Goal: Task Accomplishment & Management: Manage account settings

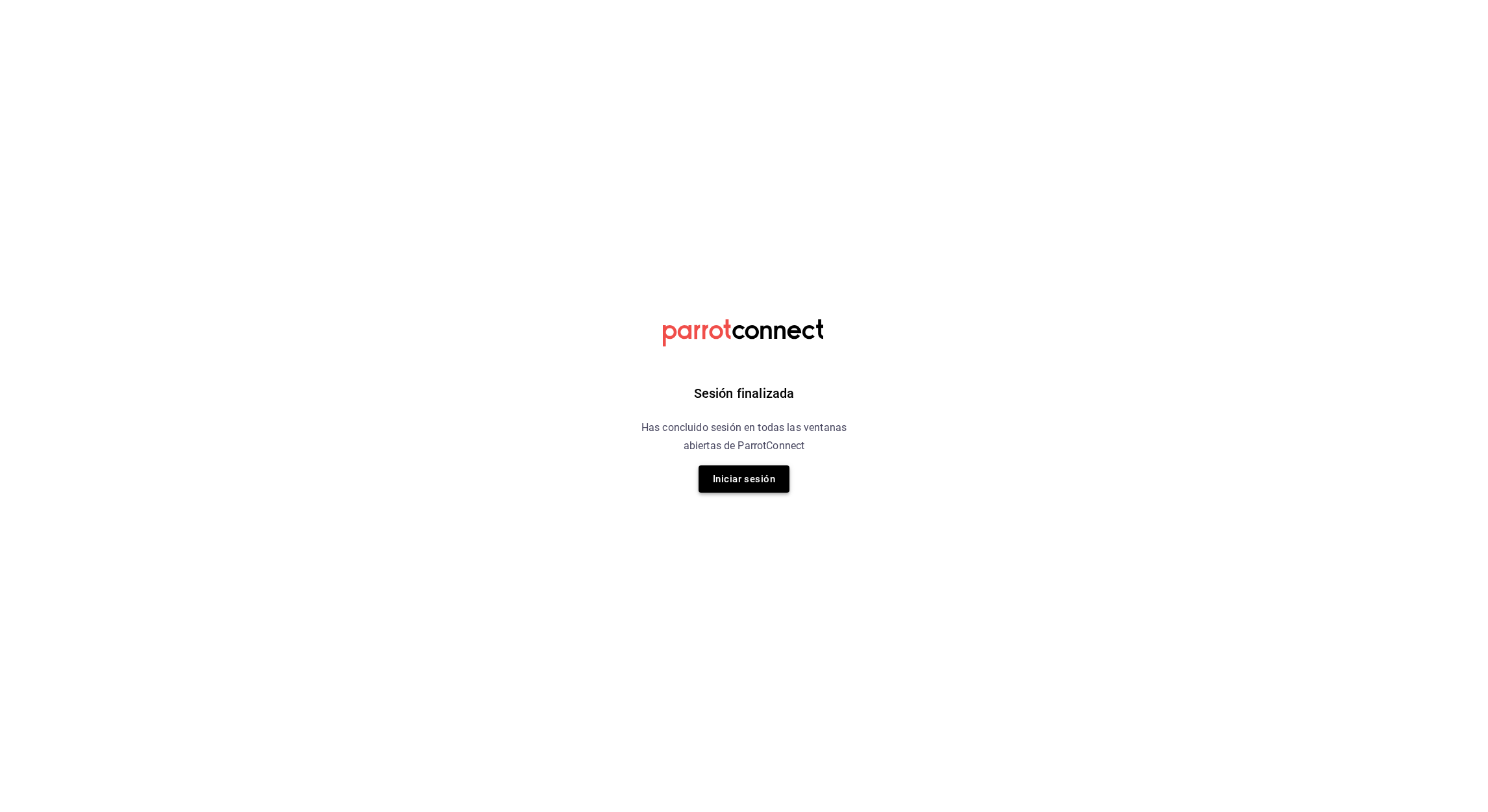
click at [750, 475] on button "Iniciar sesión" at bounding box center [744, 479] width 91 height 27
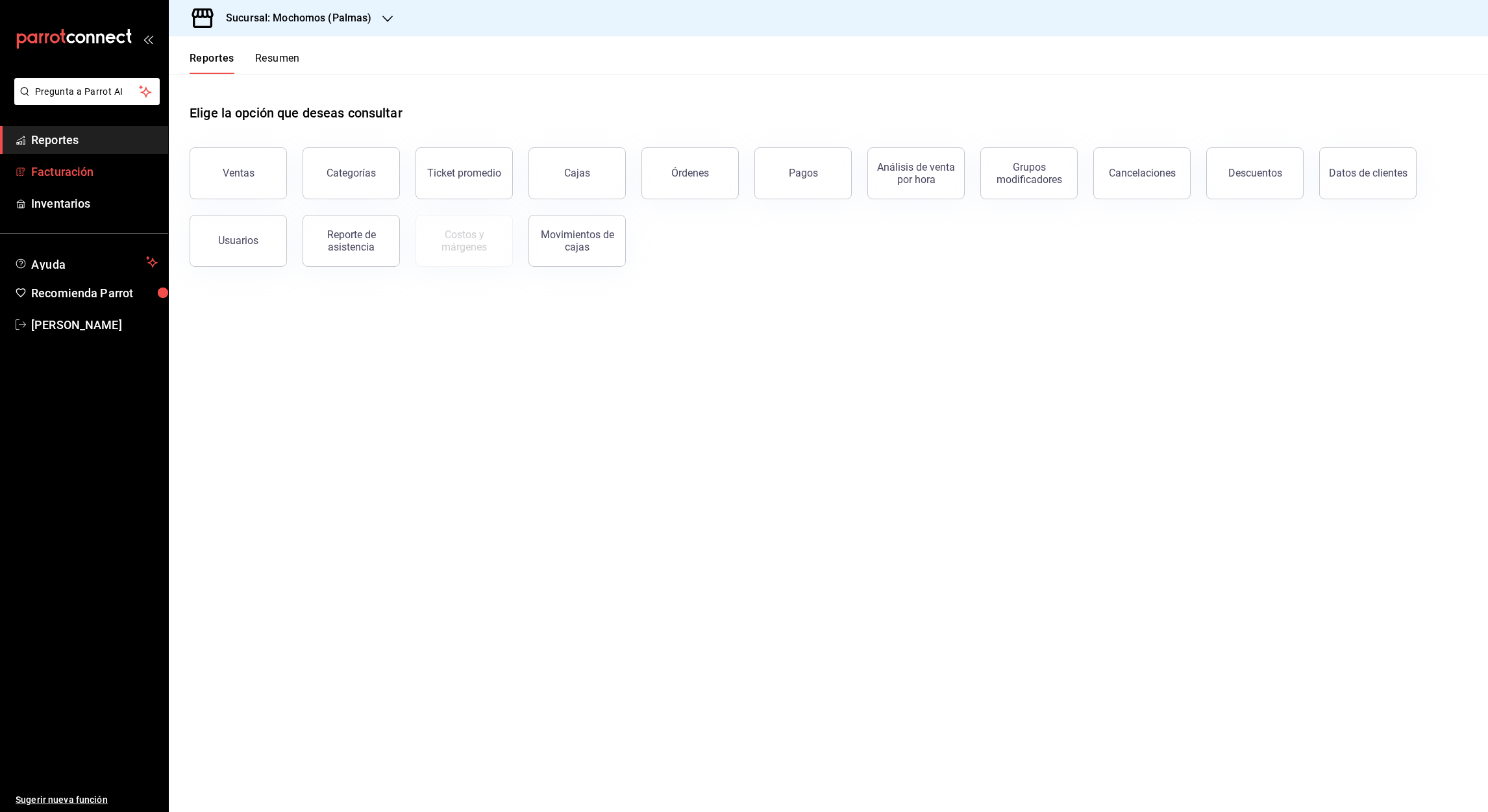
click at [69, 175] on font "Facturación" at bounding box center [62, 171] width 62 height 13
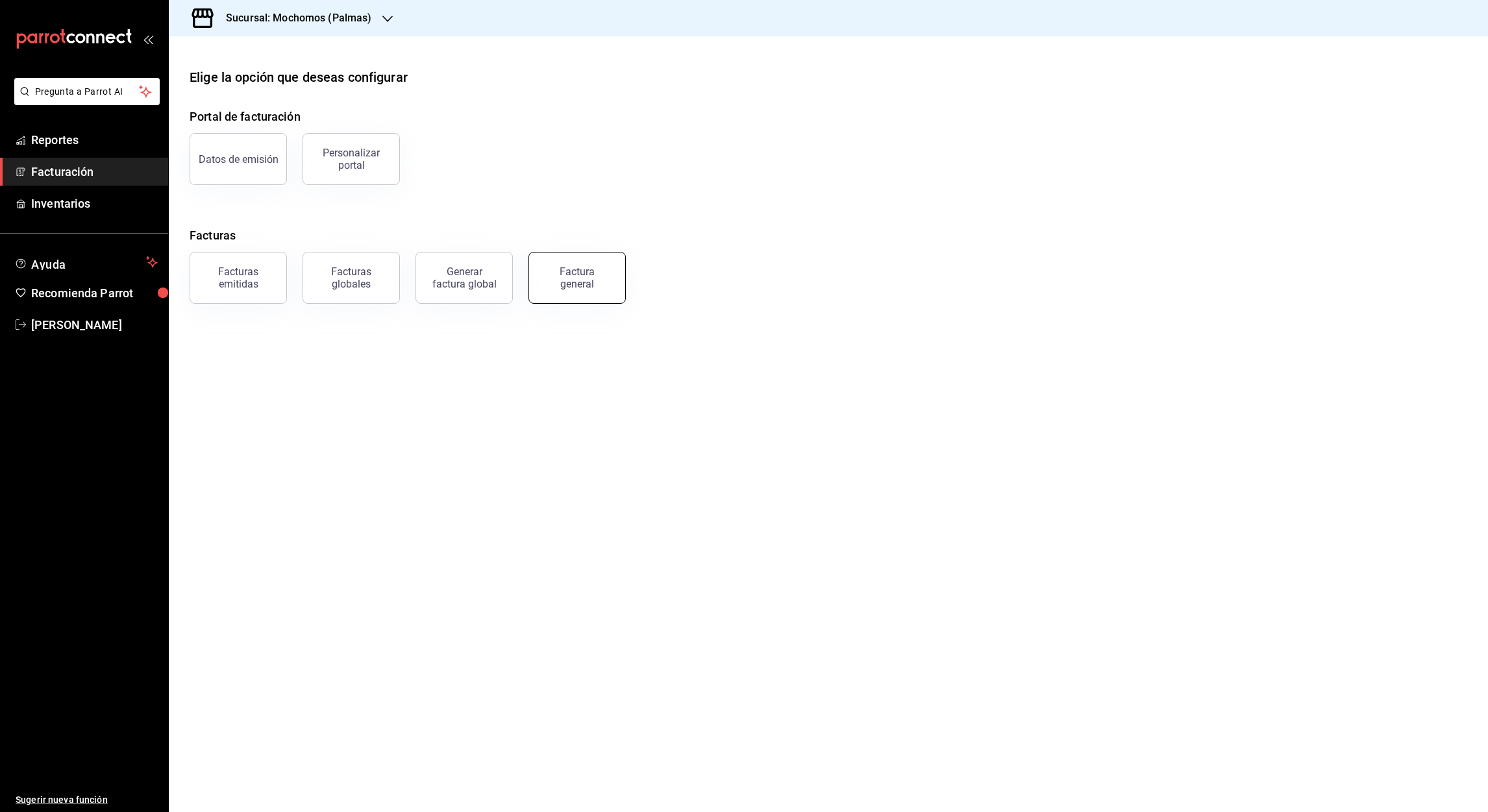
click at [579, 282] on div "Factura general" at bounding box center [577, 277] width 65 height 25
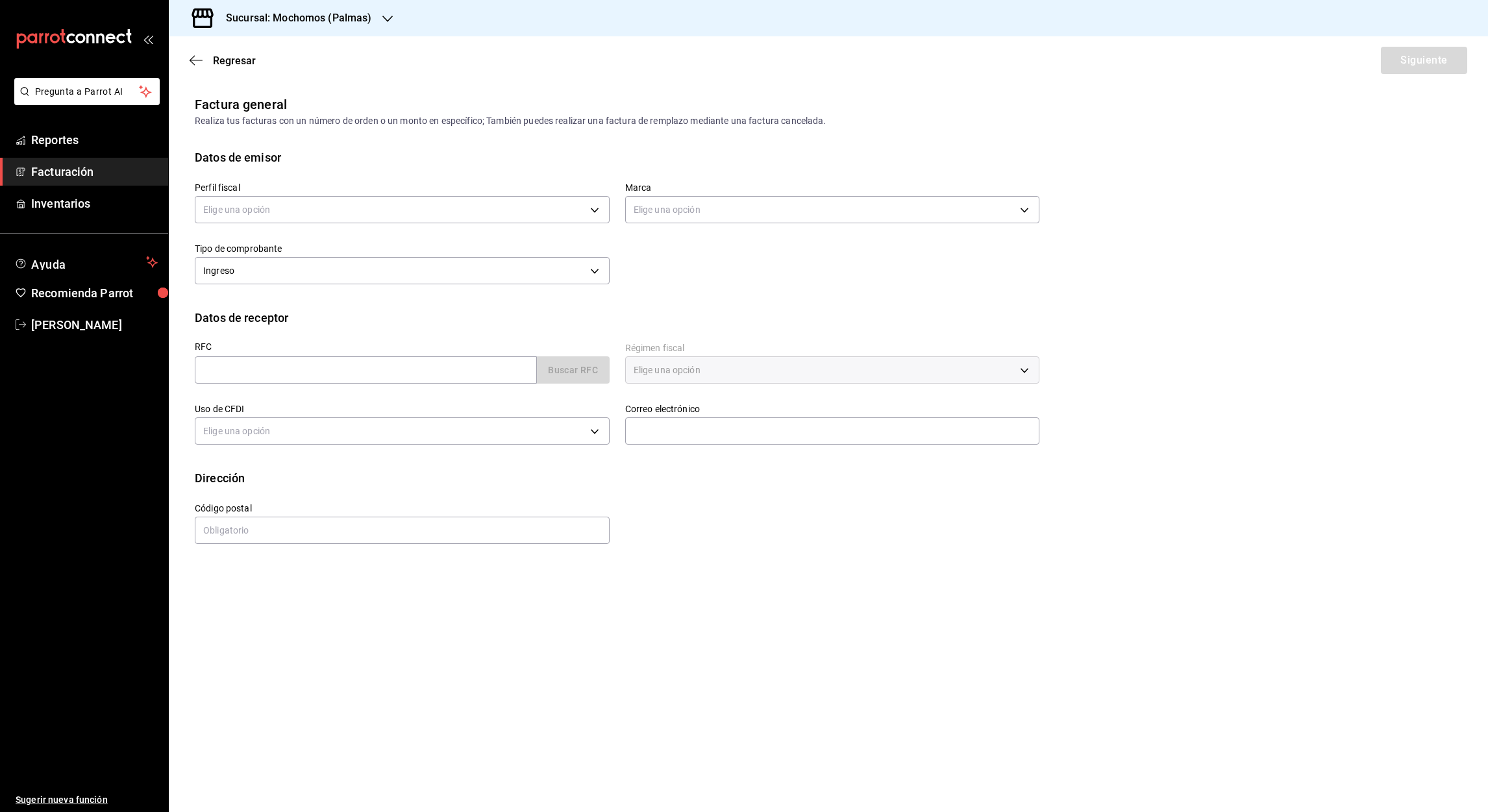
click at [76, 169] on font "Facturación" at bounding box center [62, 171] width 62 height 13
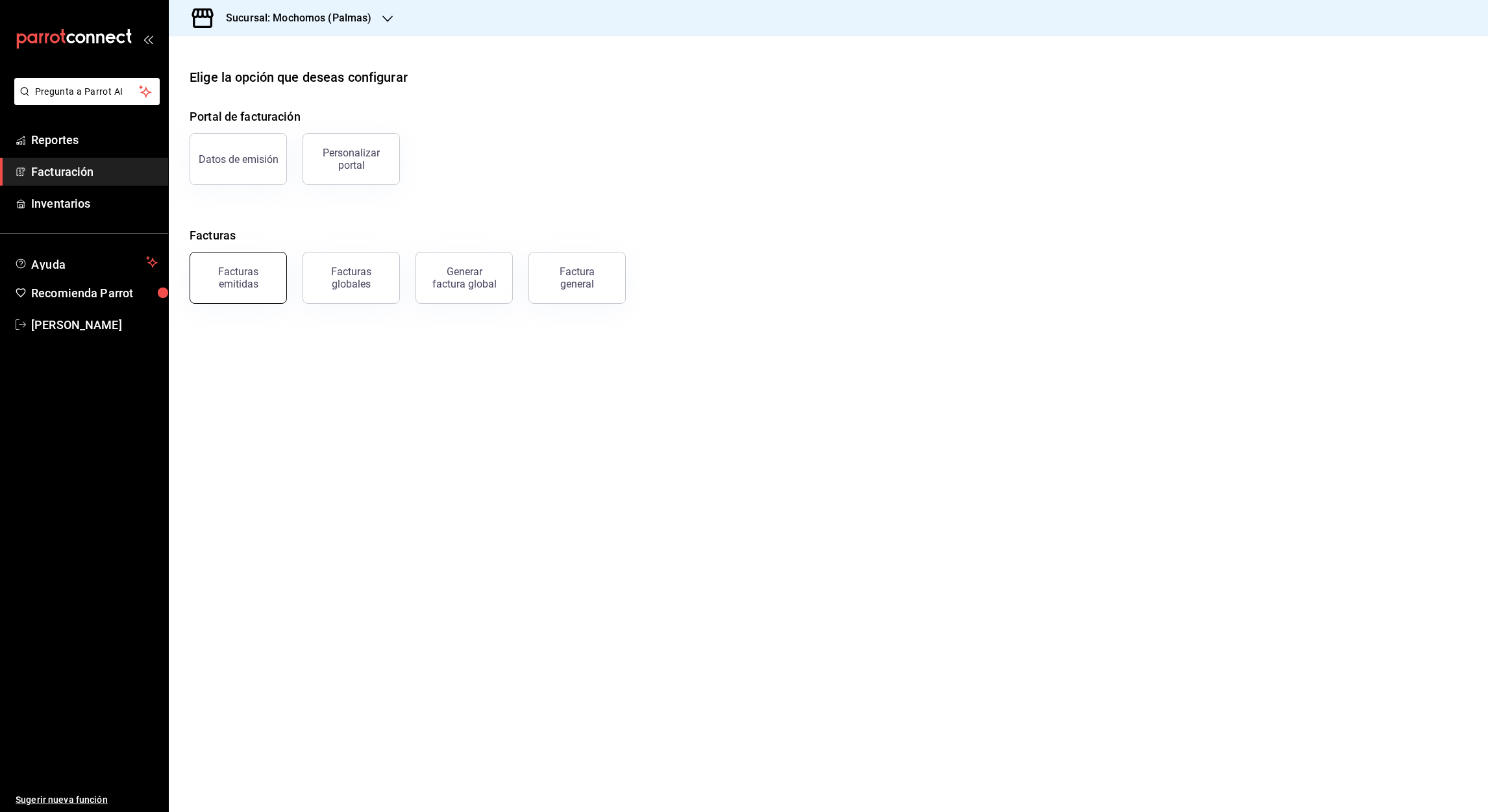
click at [235, 281] on div "Facturas emitidas" at bounding box center [238, 277] width 81 height 25
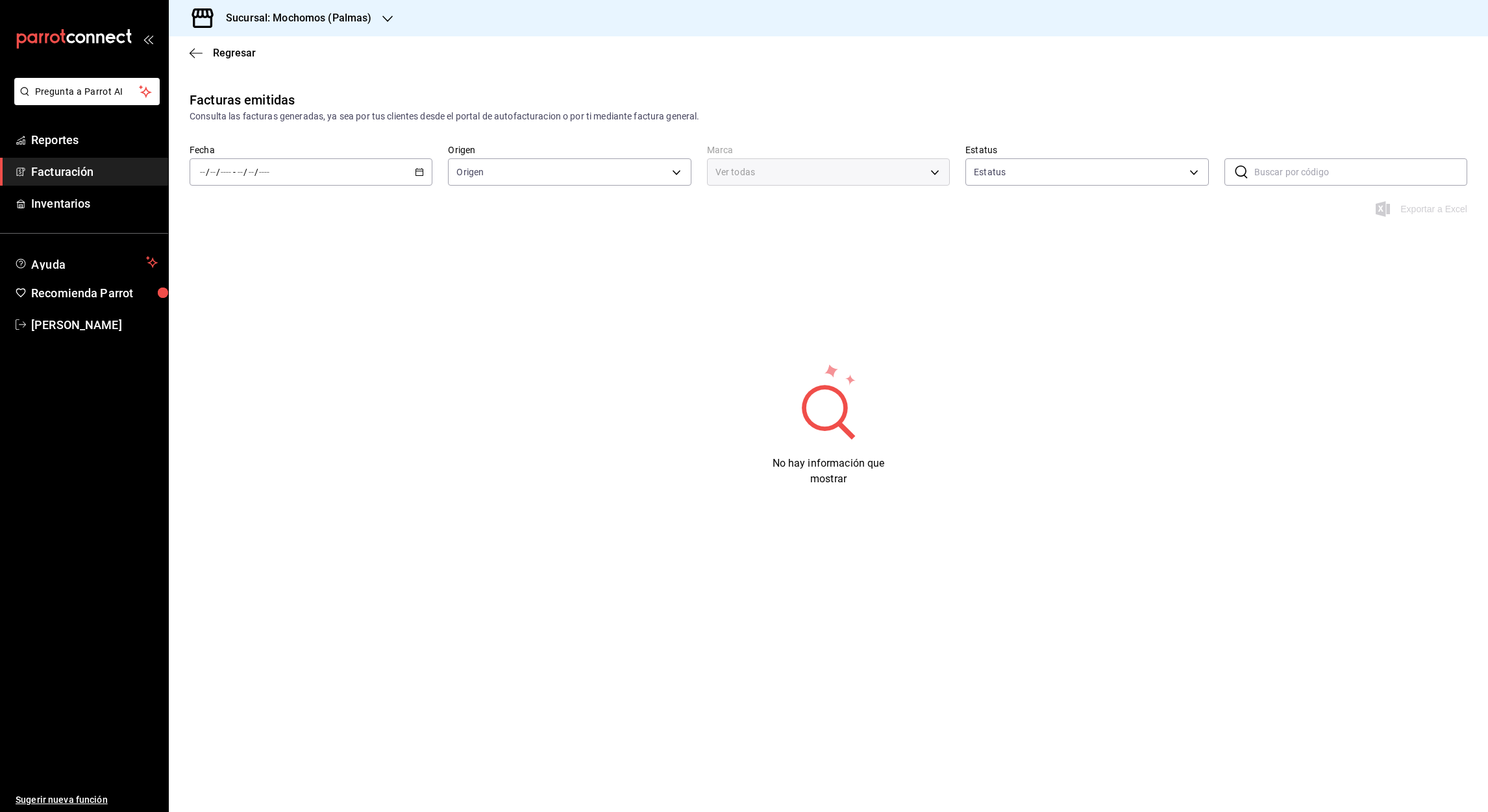
type input "ORDER_INVOICE,GENERAL_INVOICE"
type input "ACTIVE,PENDING_CANCELLATION,CANCELLED,PRE_CANCELLED"
type input "70f98016-ab90-4f26-81e6-ab4884d8d8a0"
click at [419, 171] on icon "button" at bounding box center [419, 172] width 9 height 9
click at [249, 303] on span "Mes actual" at bounding box center [251, 299] width 101 height 13
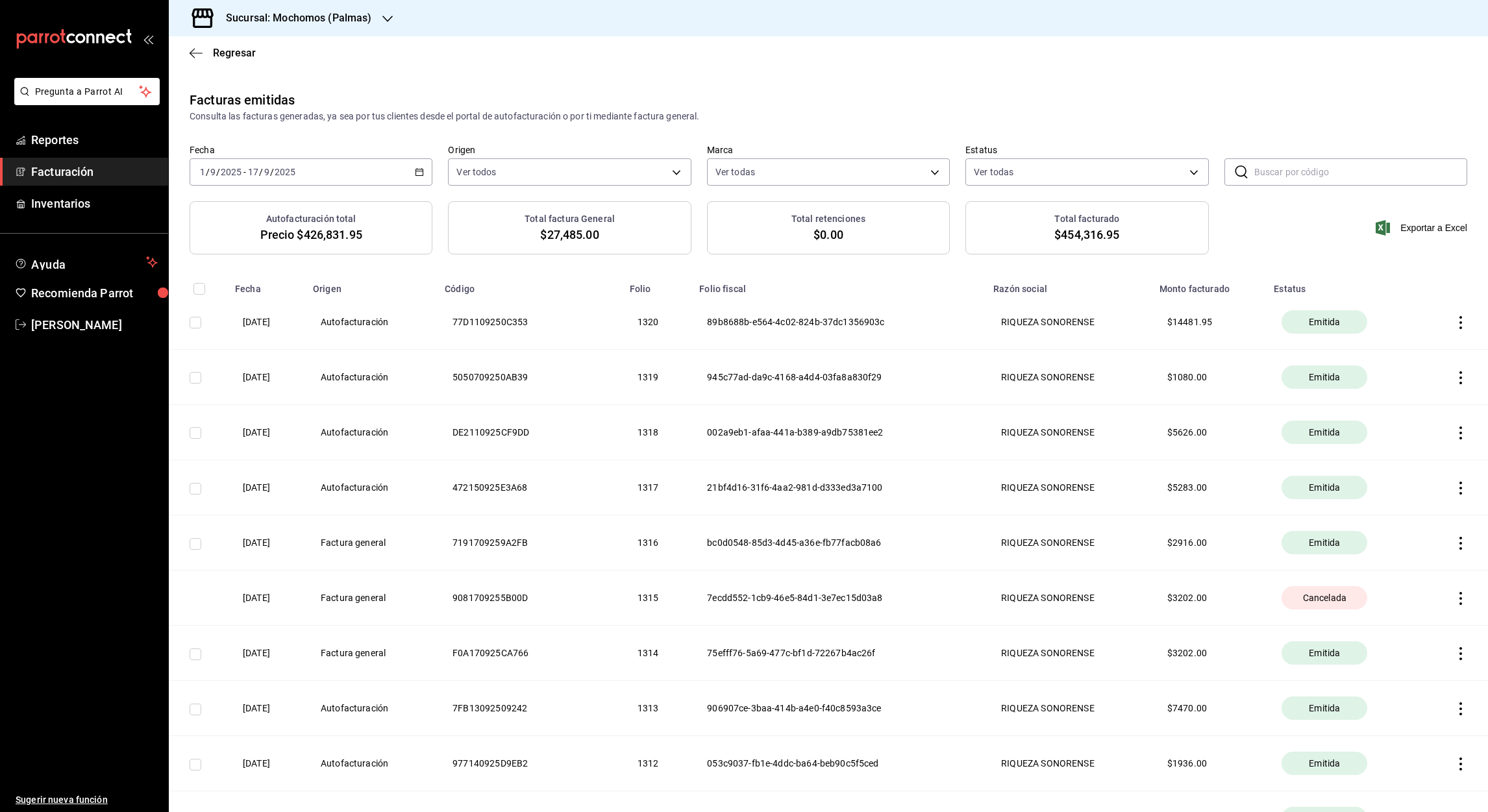
click at [390, 22] on icon "button" at bounding box center [388, 19] width 11 height 11
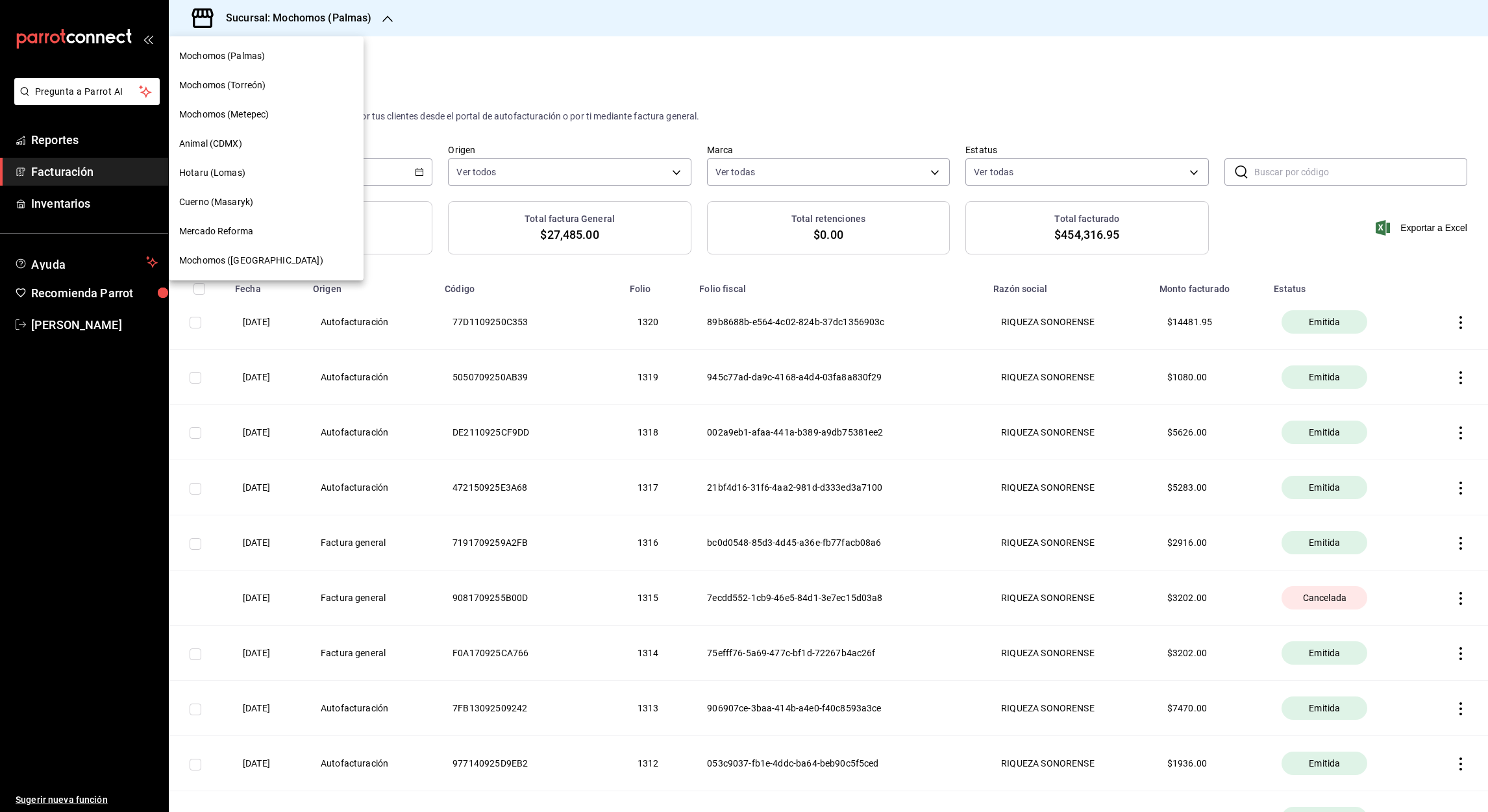
click at [257, 119] on span "Mochomos (Metepec)" at bounding box center [224, 115] width 89 height 13
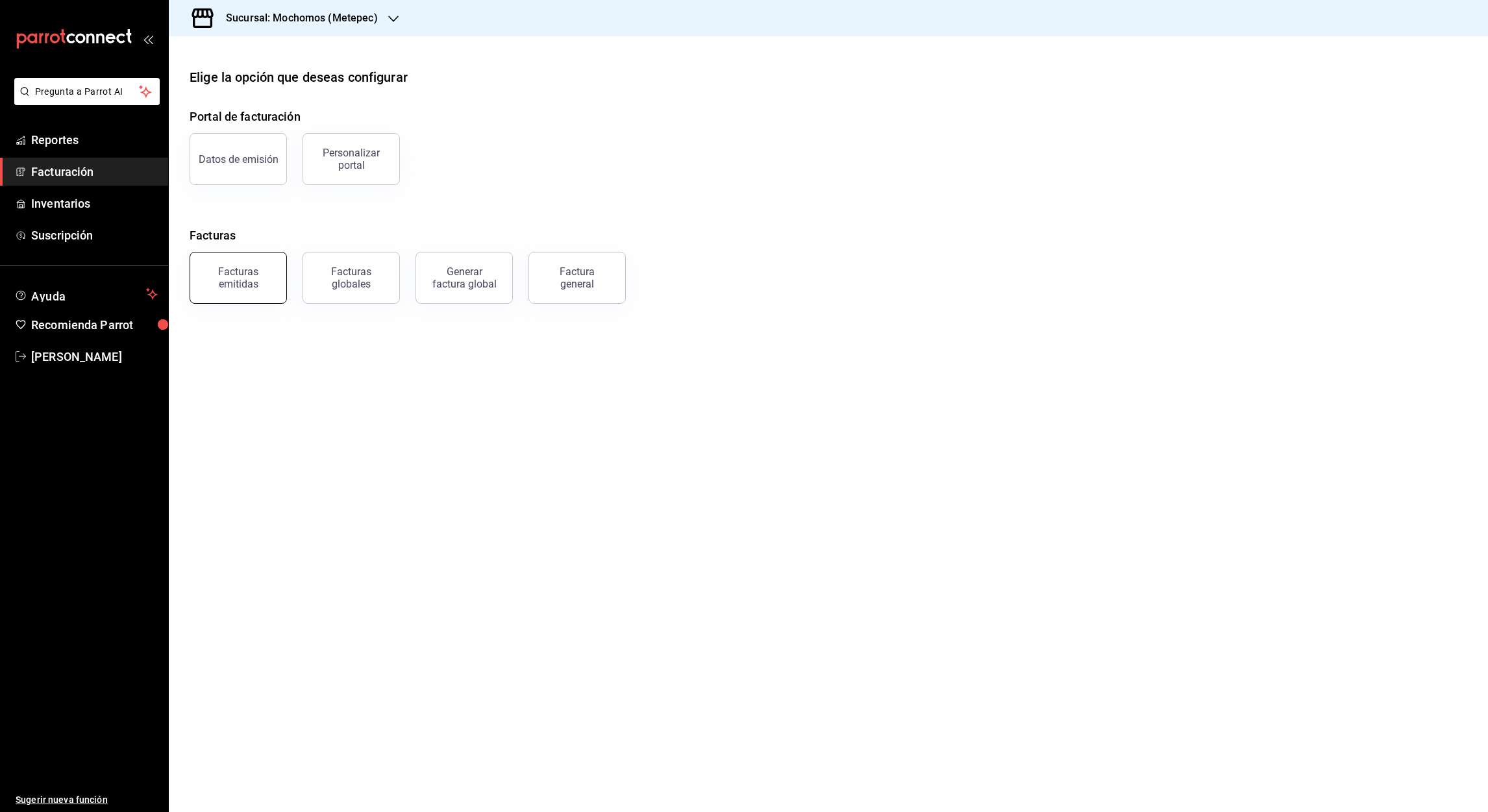
click at [262, 279] on div "Facturas emitidas" at bounding box center [238, 277] width 81 height 25
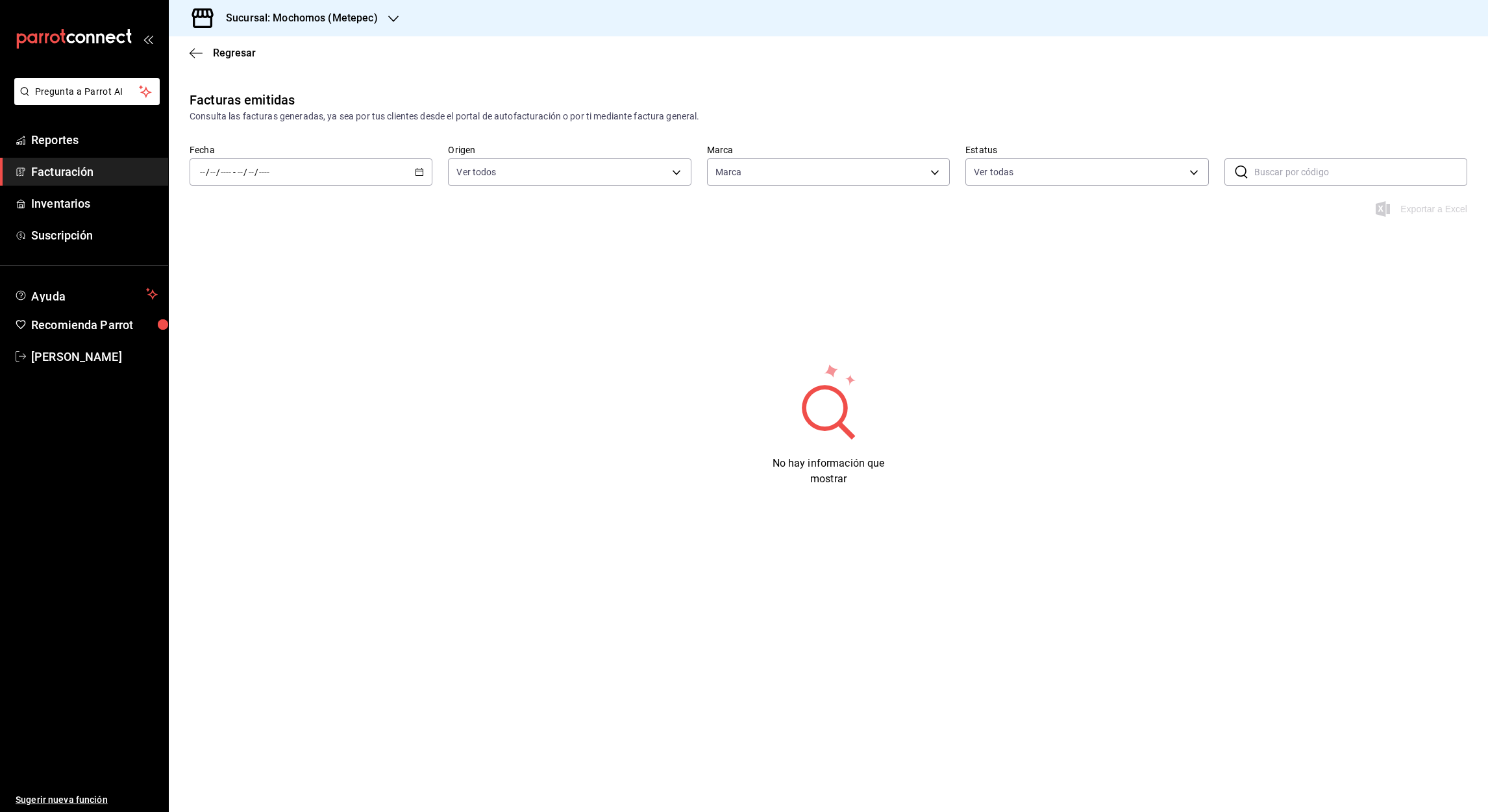
type input "2365f74e-aa6b-4392-bdf2-72765591bddf"
click at [419, 175] on icon "button" at bounding box center [419, 172] width 9 height 9
click at [236, 297] on span "Mes actual" at bounding box center [251, 299] width 101 height 13
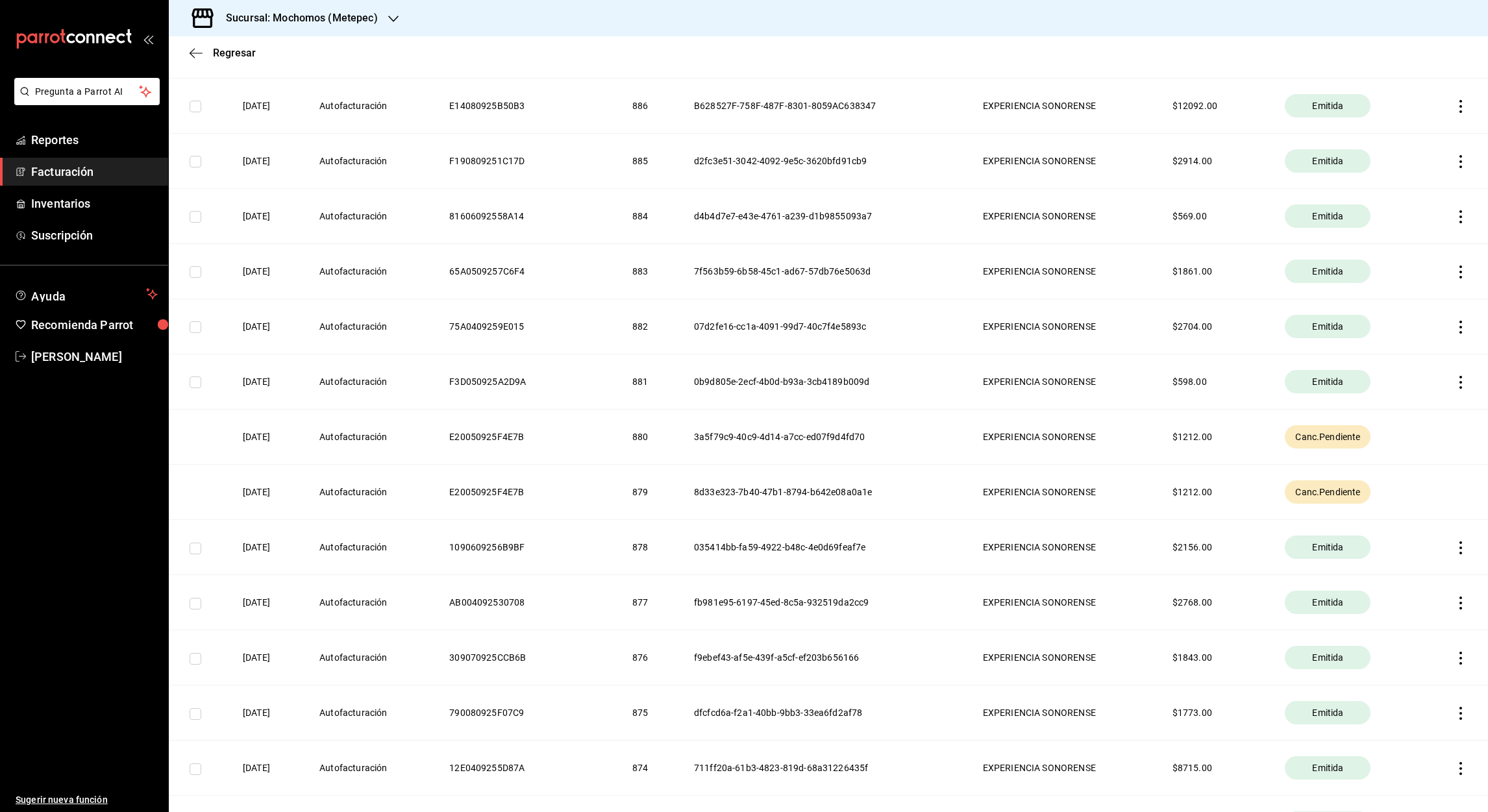
scroll to position [3725, 0]
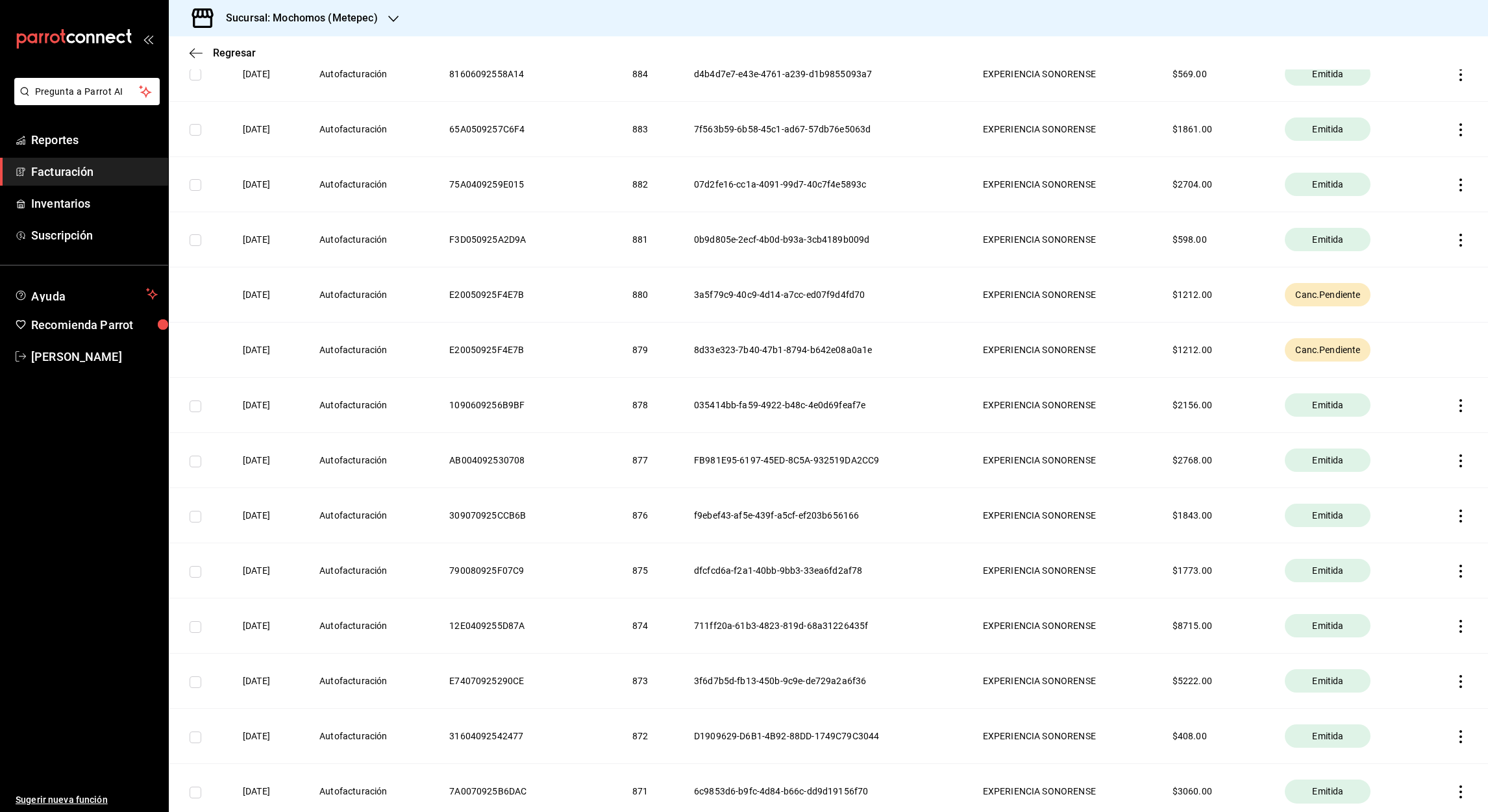
click at [1323, 301] on span "Canc.Pendiente" at bounding box center [1327, 294] width 75 height 13
click at [1349, 301] on span "Canc.Pendiente" at bounding box center [1327, 294] width 75 height 13
drag, startPoint x: 1349, startPoint y: 303, endPoint x: 1284, endPoint y: 363, distance: 88.5
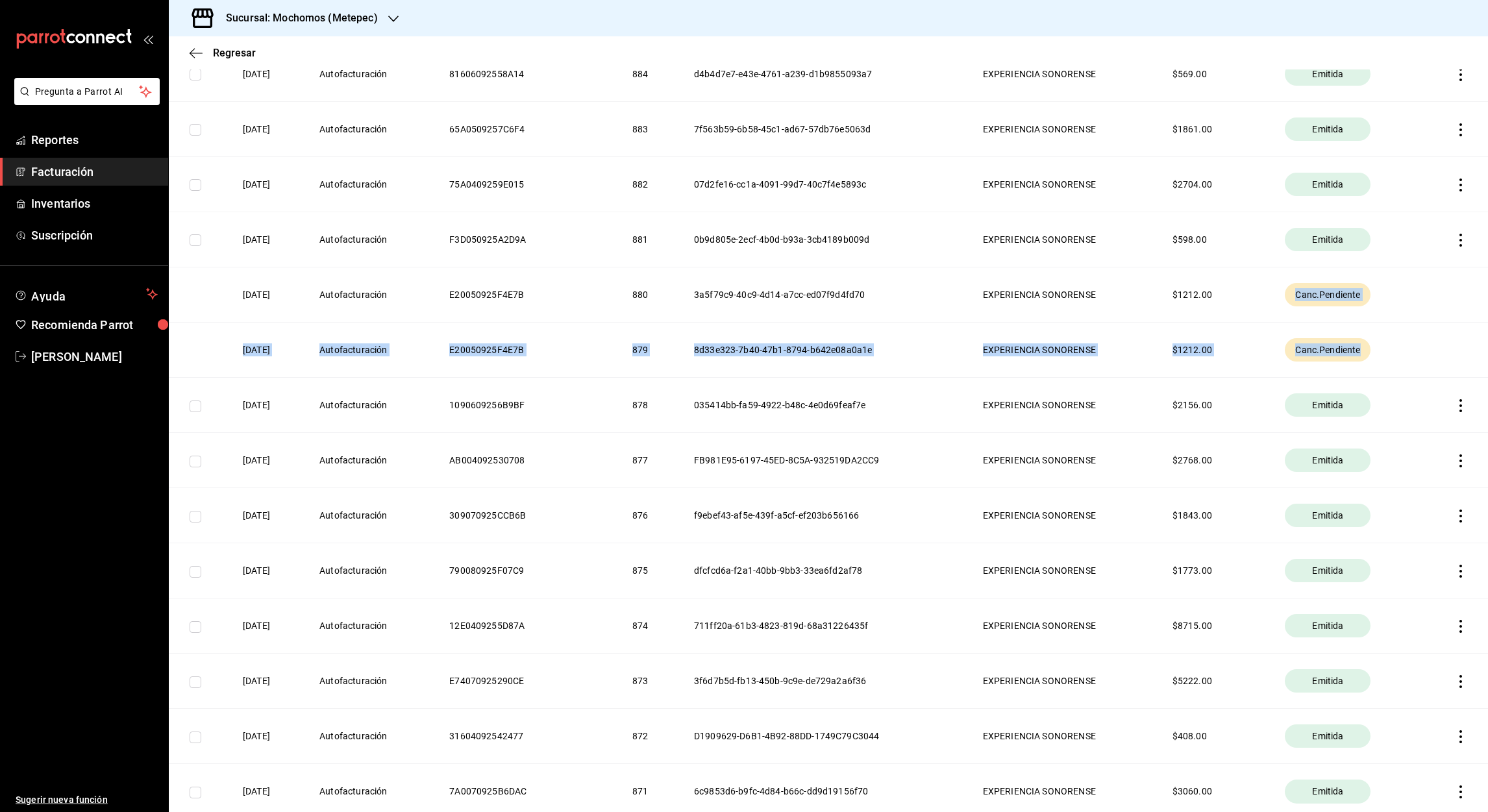
click at [1290, 357] on span "Canc.Pendiente" at bounding box center [1327, 349] width 75 height 13
click at [1408, 337] on th "Canc.Pendiente" at bounding box center [1346, 350] width 154 height 55
